Goal: Information Seeking & Learning: Learn about a topic

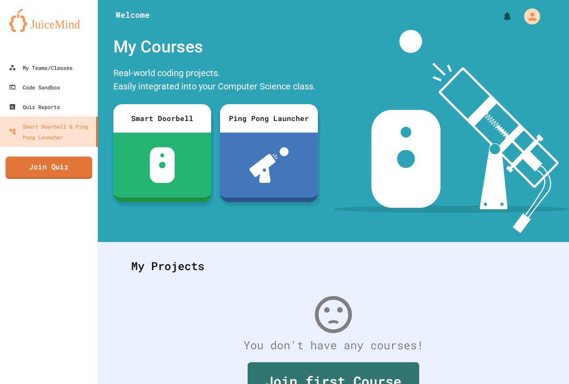
click at [71, 159] on link "Join Quiz" at bounding box center [48, 168] width 87 height 22
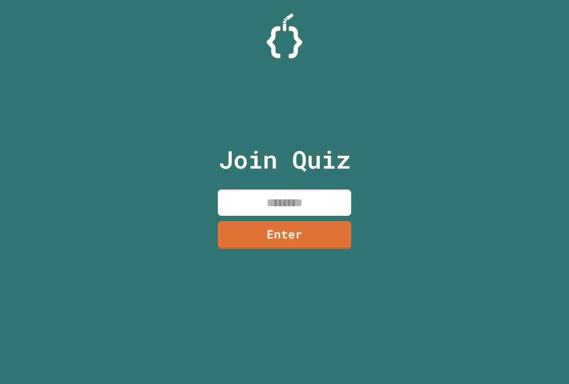
click at [261, 209] on input at bounding box center [284, 202] width 133 height 26
type input "********"
click at [223, 227] on link "Enter" at bounding box center [284, 233] width 130 height 29
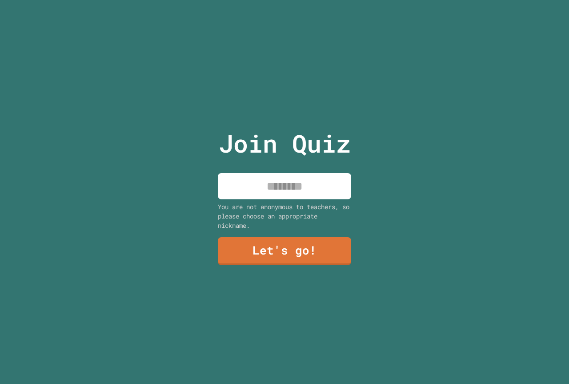
click at [228, 187] on input at bounding box center [284, 186] width 133 height 26
click at [290, 185] on input "**********" at bounding box center [284, 186] width 133 height 26
type input "**********"
click at [313, 241] on link "Let's go!" at bounding box center [284, 250] width 133 height 29
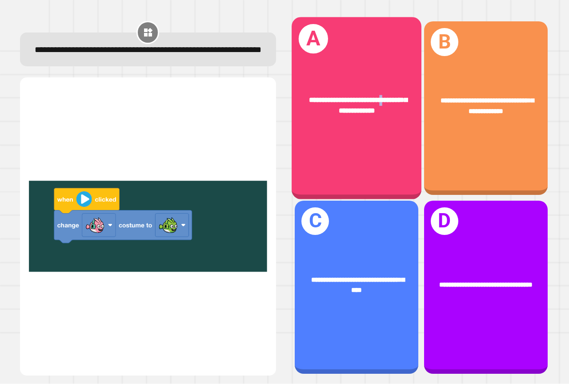
drag, startPoint x: 379, startPoint y: 62, endPoint x: 389, endPoint y: 48, distance: 17.9
click at [389, 48] on div "**********" at bounding box center [357, 108] width 130 height 182
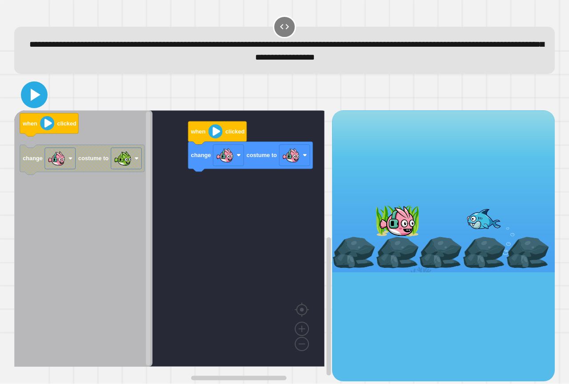
click at [27, 96] on icon at bounding box center [34, 94] width 21 height 21
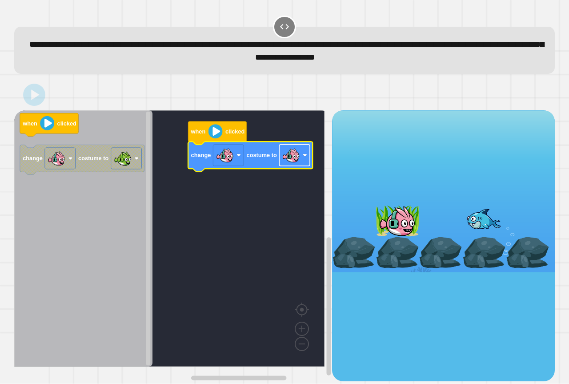
click at [289, 160] on image "Blockly Workspace" at bounding box center [291, 155] width 18 height 18
click at [243, 242] on rect "Blockly Workspace" at bounding box center [169, 238] width 310 height 256
click at [176, 196] on rect "Blockly Workspace" at bounding box center [169, 238] width 310 height 256
click at [44, 100] on div at bounding box center [284, 94] width 541 height 31
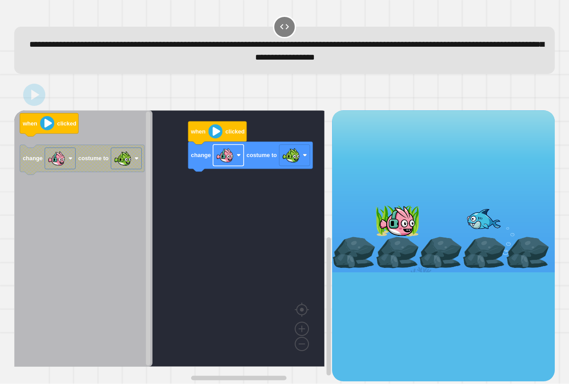
drag, startPoint x: 44, startPoint y: 103, endPoint x: 235, endPoint y: 162, distance: 199.8
click at [111, 110] on div at bounding box center [284, 94] width 541 height 31
drag, startPoint x: 410, startPoint y: 231, endPoint x: 418, endPoint y: 209, distance: 23.6
click at [418, 209] on div at bounding box center [443, 191] width 223 height 162
click at [238, 157] on image "Blockly Workspace" at bounding box center [239, 155] width 4 height 4
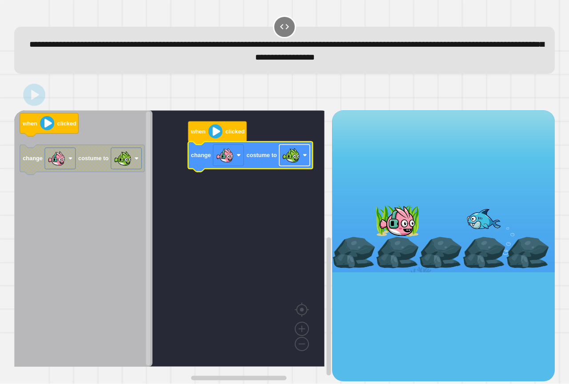
click at [291, 161] on image "Blockly Workspace" at bounding box center [291, 155] width 18 height 18
click at [302, 171] on rect "Blockly Workspace" at bounding box center [169, 238] width 310 height 256
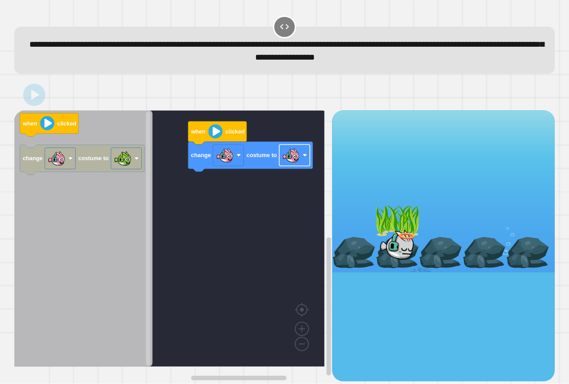
click at [299, 159] on g "Blockly Workspace" at bounding box center [294, 155] width 31 height 21
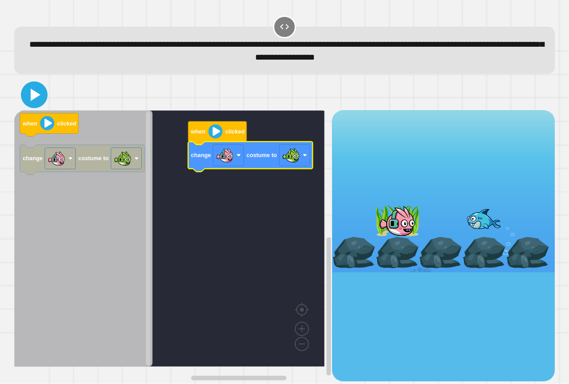
click at [36, 100] on icon at bounding box center [34, 94] width 21 height 21
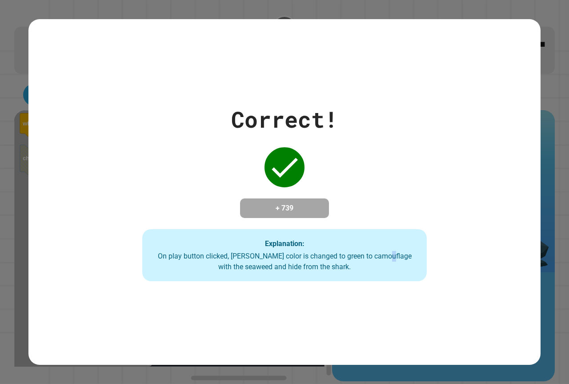
click at [384, 252] on div "Explanation: On play button clicked, Finley's color is changed to green to camo…" at bounding box center [284, 255] width 284 height 52
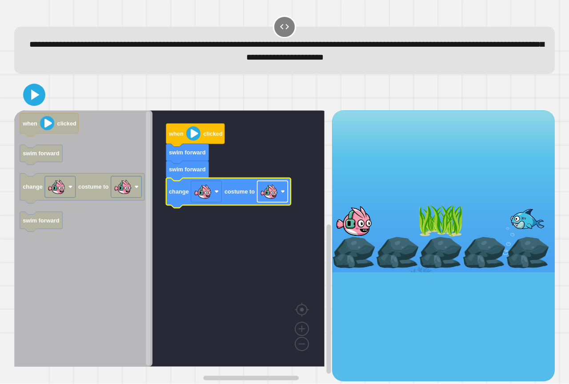
click at [280, 199] on rect "Blockly Workspace" at bounding box center [273, 191] width 31 height 21
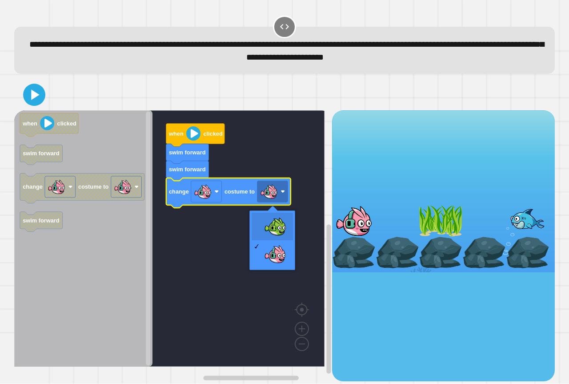
drag, startPoint x: 262, startPoint y: 219, endPoint x: 181, endPoint y: 202, distance: 83.2
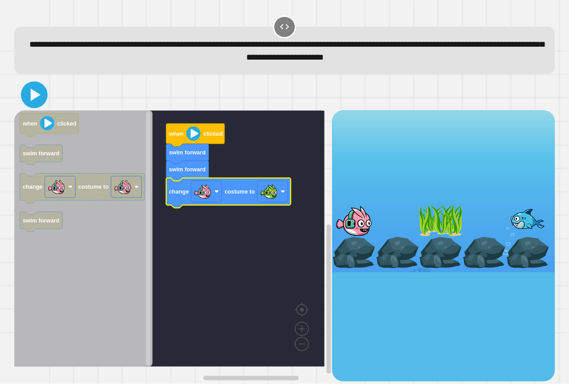
click at [40, 97] on icon at bounding box center [34, 94] width 21 height 21
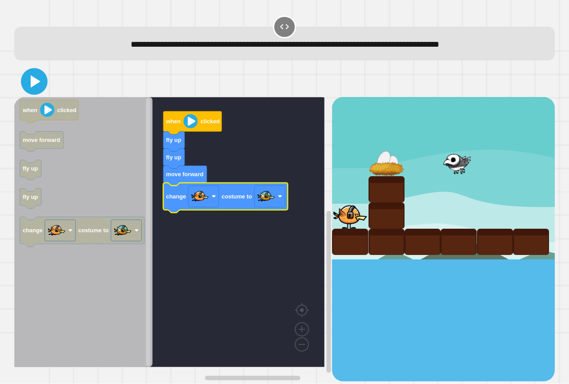
click at [42, 84] on icon at bounding box center [34, 81] width 21 height 21
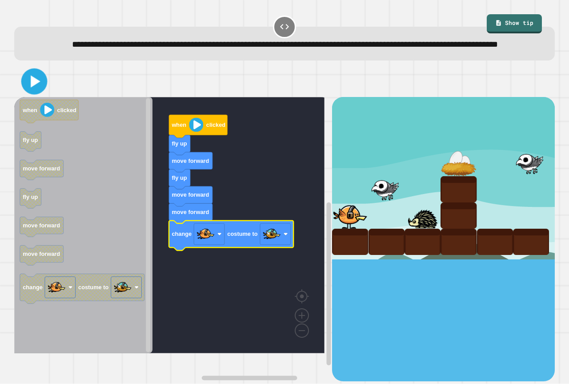
click at [29, 92] on icon at bounding box center [34, 81] width 21 height 21
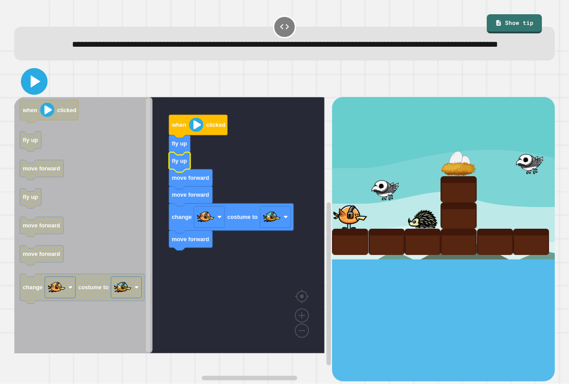
click at [39, 92] on icon at bounding box center [34, 81] width 21 height 21
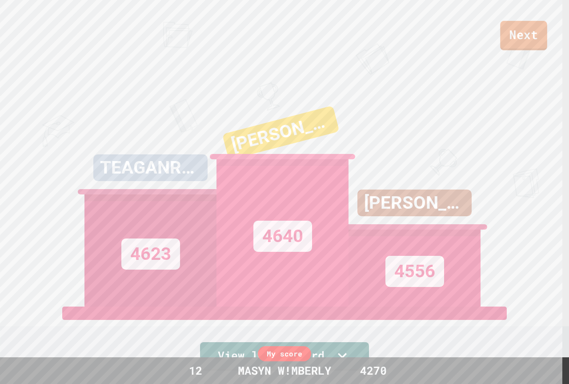
click at [513, 36] on link "Next" at bounding box center [523, 35] width 47 height 29
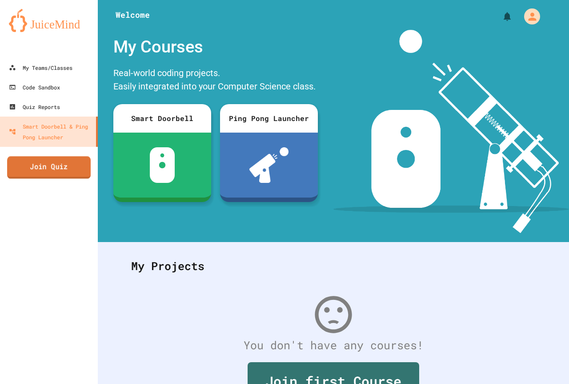
click at [33, 173] on link "Join Quiz" at bounding box center [49, 167] width 84 height 22
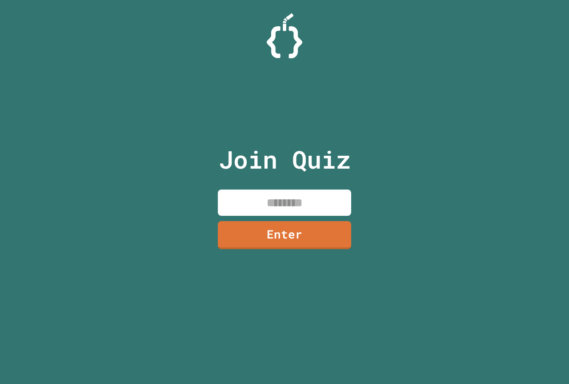
click at [230, 205] on input at bounding box center [284, 202] width 133 height 26
type input "********"
click at [276, 239] on link "Enter" at bounding box center [284, 234] width 135 height 29
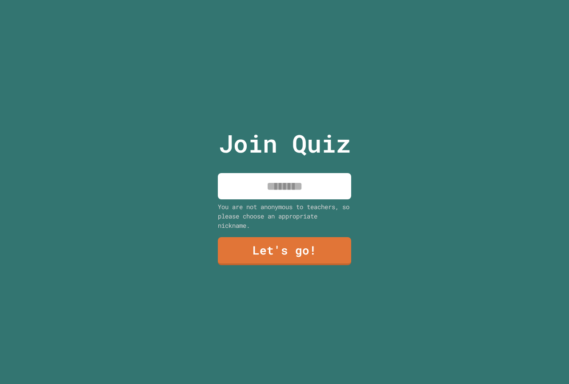
click at [285, 183] on input at bounding box center [284, 186] width 133 height 26
type input "**********"
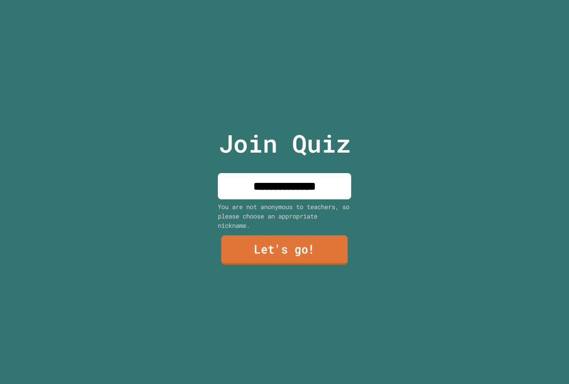
click at [282, 242] on link "Let's go!" at bounding box center [285, 249] width 127 height 29
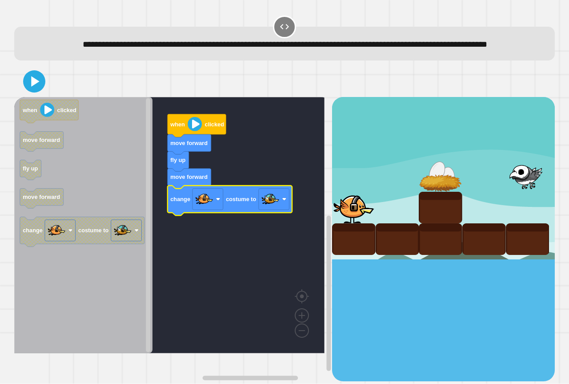
click at [43, 97] on div at bounding box center [284, 81] width 541 height 31
click at [40, 92] on icon at bounding box center [34, 81] width 21 height 21
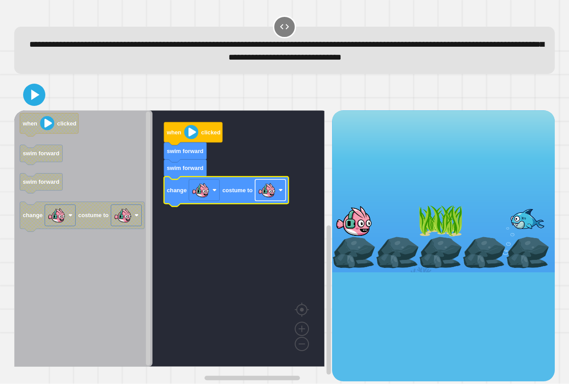
click at [261, 181] on rect "Blockly Workspace" at bounding box center [270, 190] width 31 height 21
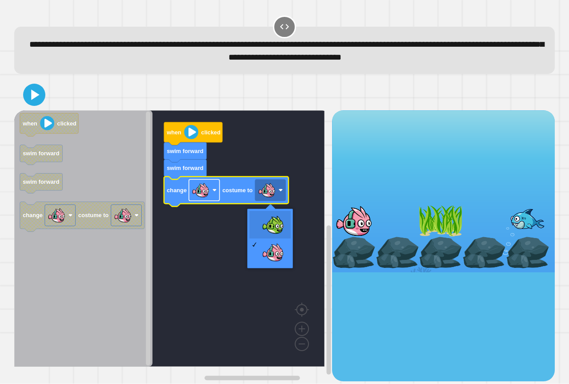
drag, startPoint x: 262, startPoint y: 218, endPoint x: 214, endPoint y: 191, distance: 55.0
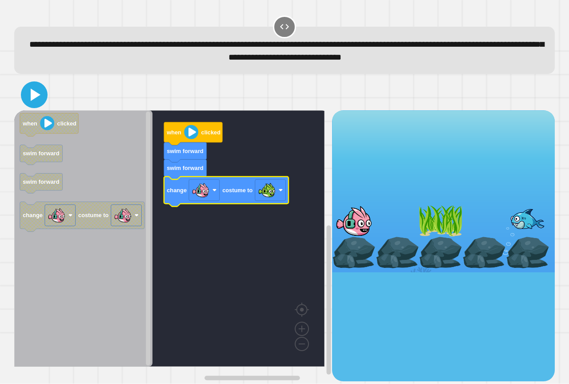
click at [41, 105] on icon at bounding box center [34, 94] width 21 height 21
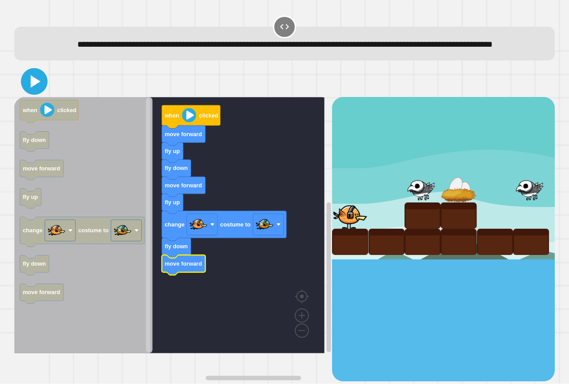
click at [31, 92] on icon at bounding box center [34, 81] width 21 height 21
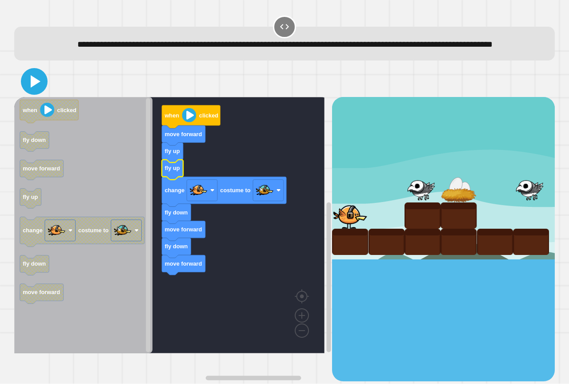
click at [31, 88] on icon at bounding box center [36, 81] width 10 height 12
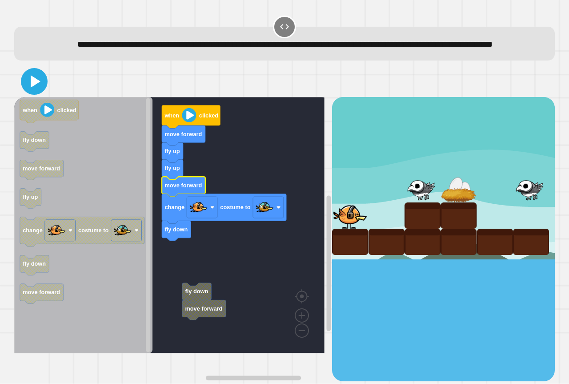
drag, startPoint x: 36, startPoint y: 95, endPoint x: 61, endPoint y: 152, distance: 61.7
click at [36, 88] on icon at bounding box center [36, 81] width 10 height 12
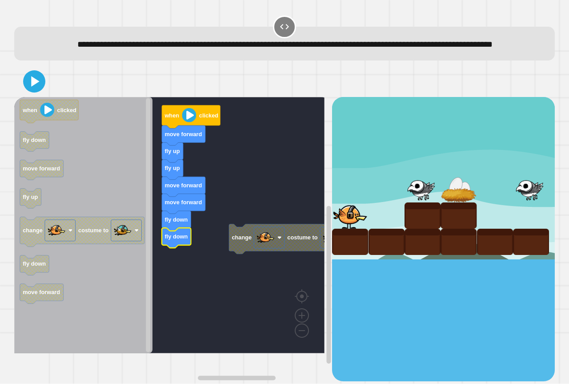
click at [228, 248] on rect "Blockly Workspace" at bounding box center [169, 225] width 310 height 256
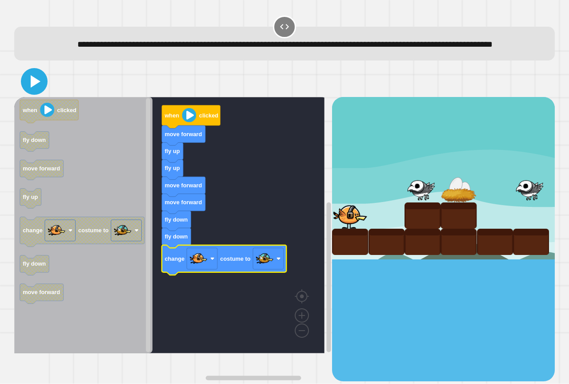
click at [44, 92] on icon at bounding box center [34, 81] width 21 height 21
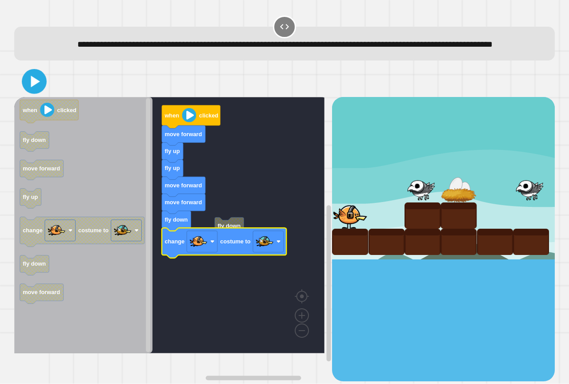
click at [32, 85] on div at bounding box center [284, 81] width 541 height 31
click at [32, 89] on icon at bounding box center [34, 81] width 21 height 21
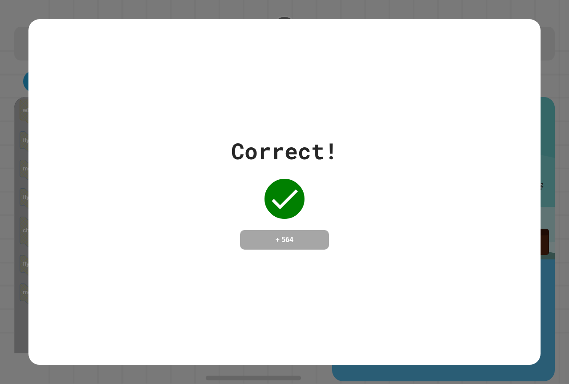
click at [0, 351] on div "Correct! + 564" at bounding box center [284, 192] width 569 height 384
drag, startPoint x: 114, startPoint y: 353, endPoint x: 117, endPoint y: 359, distance: 6.0
click at [117, 359] on div "Correct! + 564" at bounding box center [284, 192] width 569 height 384
drag, startPoint x: 343, startPoint y: 336, endPoint x: 301, endPoint y: 209, distance: 133.6
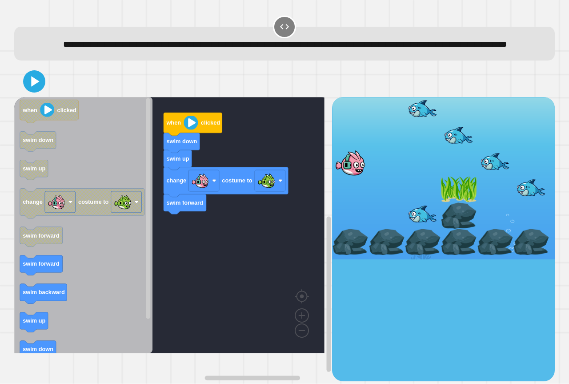
click at [28, 269] on icon "when clicked swim down swim up change costume to swim forward swim forward swim…" at bounding box center [83, 225] width 138 height 256
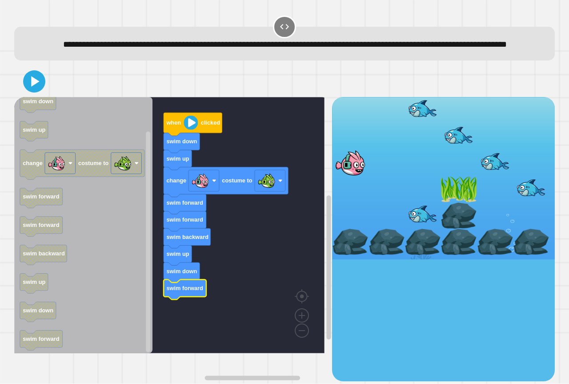
click at [24, 89] on div at bounding box center [284, 81] width 541 height 31
click at [32, 92] on icon at bounding box center [34, 81] width 21 height 21
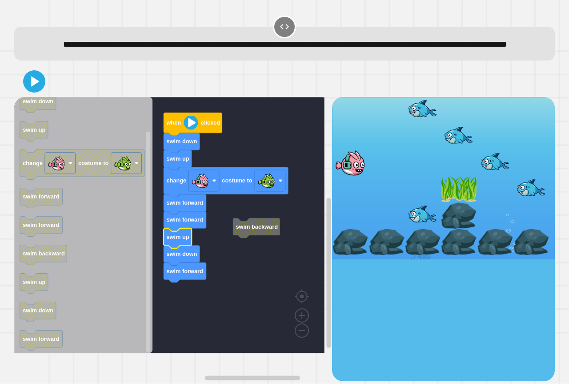
click at [27, 90] on icon at bounding box center [34, 82] width 18 height 18
click at [36, 92] on icon at bounding box center [34, 81] width 21 height 21
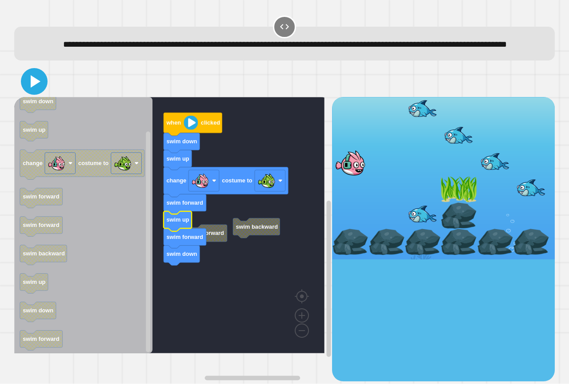
click at [37, 92] on icon at bounding box center [34, 81] width 21 height 21
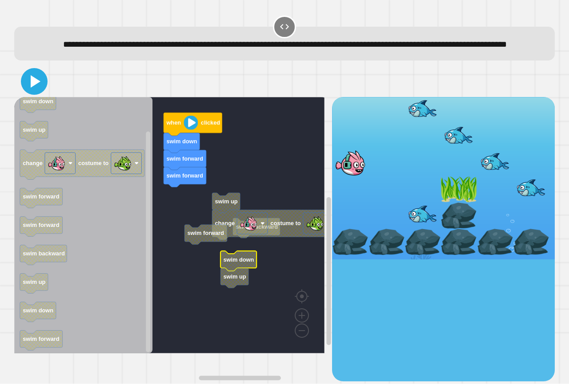
click at [43, 92] on icon at bounding box center [34, 81] width 21 height 21
click at [38, 88] on icon at bounding box center [36, 81] width 10 height 12
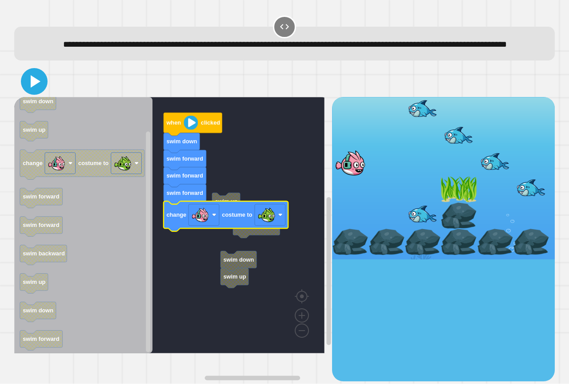
drag, startPoint x: 30, startPoint y: 83, endPoint x: 33, endPoint y: 91, distance: 8.8
click at [33, 91] on div at bounding box center [284, 81] width 541 height 31
click at [33, 91] on icon at bounding box center [34, 81] width 21 height 21
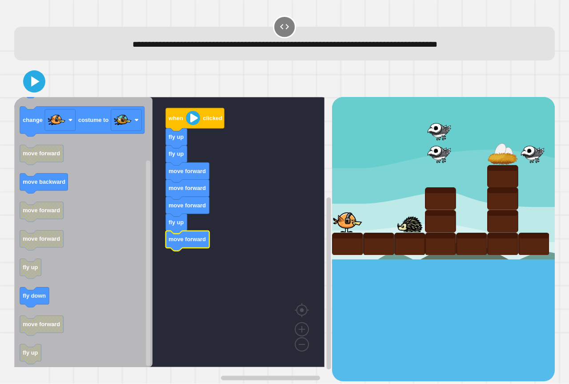
click at [21, 88] on div at bounding box center [284, 81] width 541 height 31
click at [26, 85] on icon at bounding box center [34, 81] width 21 height 21
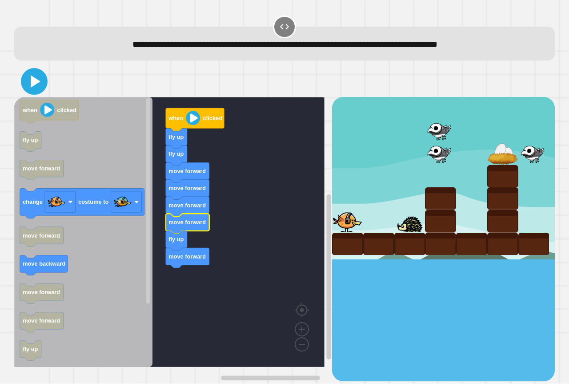
click at [33, 79] on icon at bounding box center [36, 81] width 10 height 12
click at [150, 274] on div "when clicked fly up fly up move forward move forward move forward move forward …" at bounding box center [173, 239] width 318 height 284
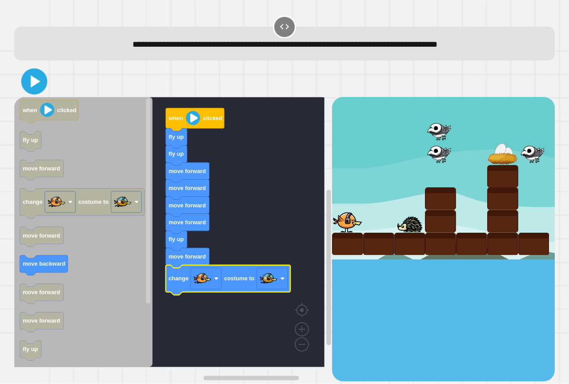
click at [43, 89] on icon at bounding box center [34, 81] width 21 height 21
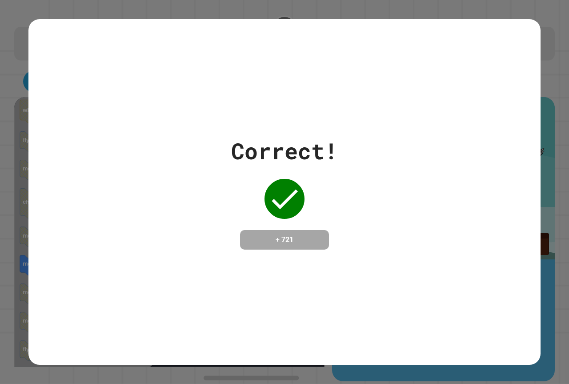
drag, startPoint x: 43, startPoint y: 89, endPoint x: 310, endPoint y: 138, distance: 271.0
click at [310, 138] on div "Correct!" at bounding box center [284, 150] width 107 height 33
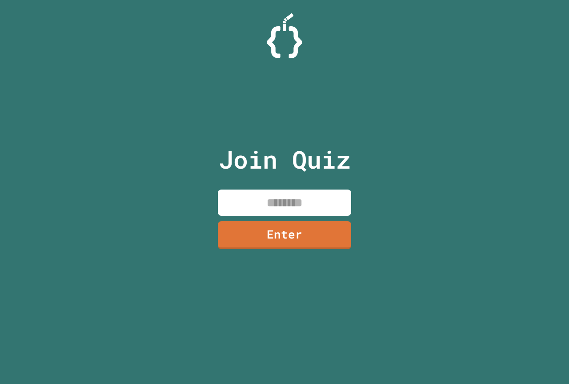
drag, startPoint x: 330, startPoint y: 199, endPoint x: 319, endPoint y: 205, distance: 12.1
click at [326, 201] on input at bounding box center [284, 202] width 133 height 26
paste input "********"
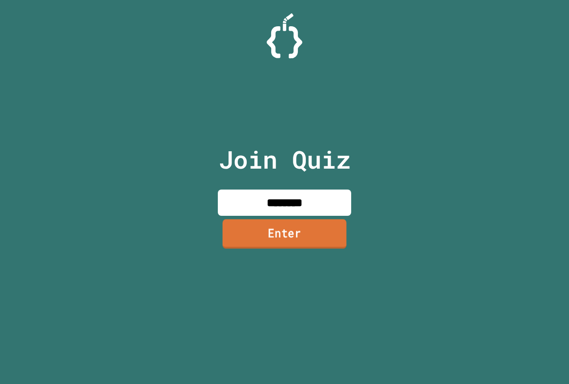
type input "********"
click at [287, 237] on link "Enter" at bounding box center [284, 233] width 130 height 29
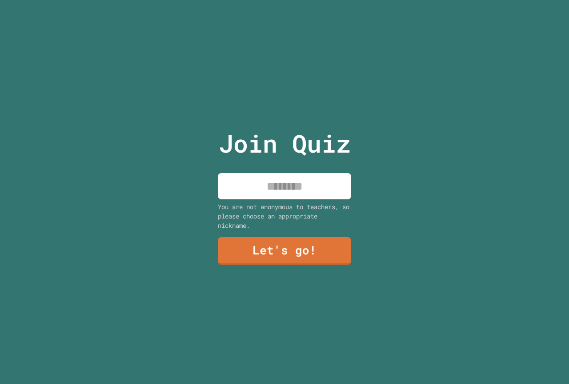
click at [273, 189] on input at bounding box center [284, 186] width 133 height 26
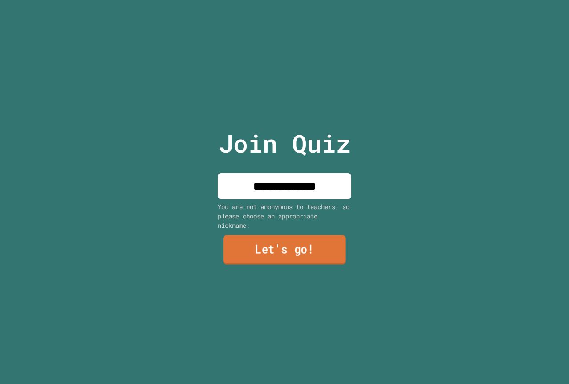
type input "**********"
click at [278, 242] on link "Let's go!" at bounding box center [284, 250] width 133 height 29
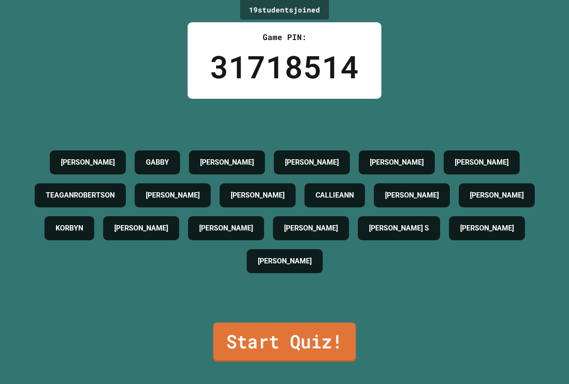
click at [321, 351] on link "Start Quiz!" at bounding box center [285, 341] width 143 height 39
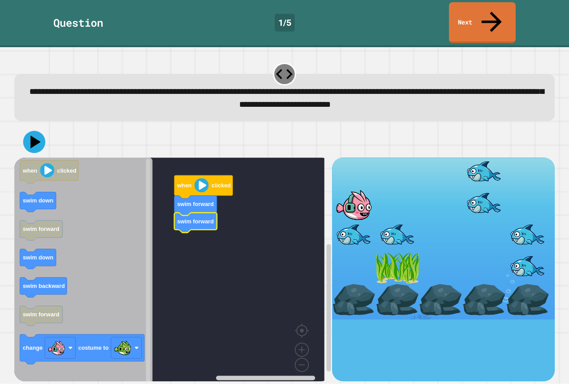
click at [114, 210] on icon "Blockly Workspace" at bounding box center [83, 272] width 138 height 230
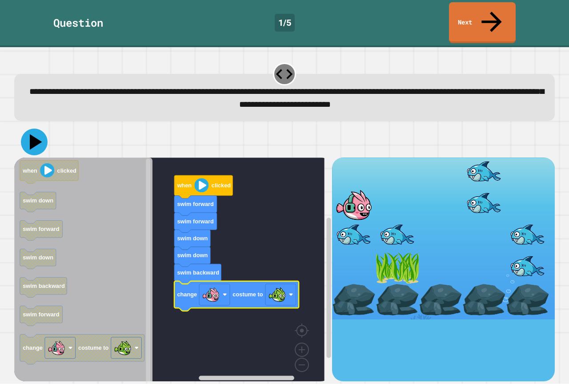
click at [36, 129] on icon at bounding box center [34, 142] width 27 height 27
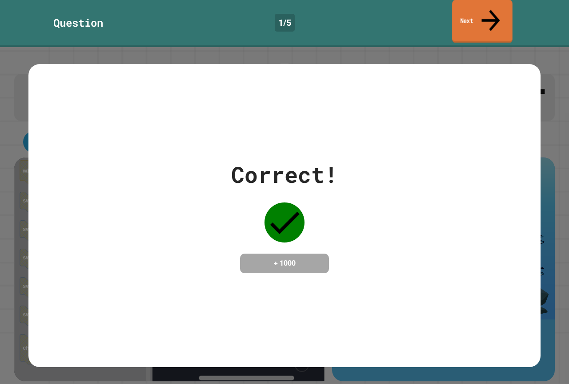
click at [473, 8] on link "Next" at bounding box center [482, 21] width 60 height 43
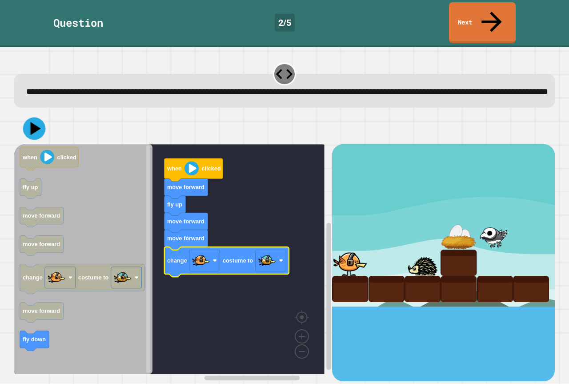
click at [35, 132] on button at bounding box center [34, 128] width 23 height 23
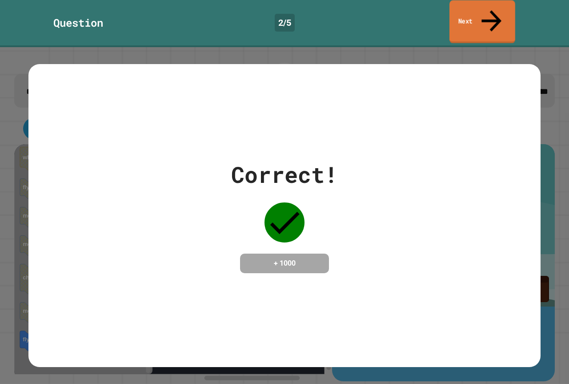
drag, startPoint x: 483, startPoint y: 4, endPoint x: 478, endPoint y: 5, distance: 4.6
click at [481, 4] on link "Next" at bounding box center [483, 21] width 66 height 43
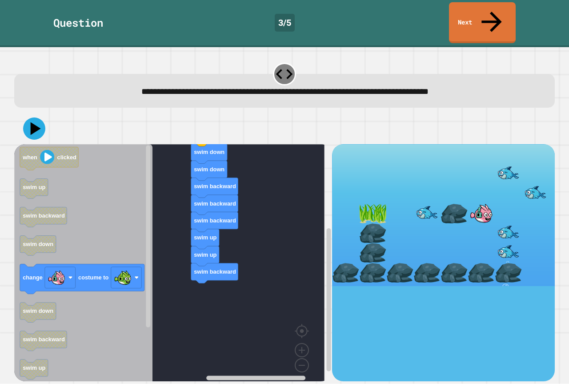
click at [154, 251] on div "when clicked swim down swim down swim backward swim backward swim backward swim…" at bounding box center [173, 262] width 318 height 237
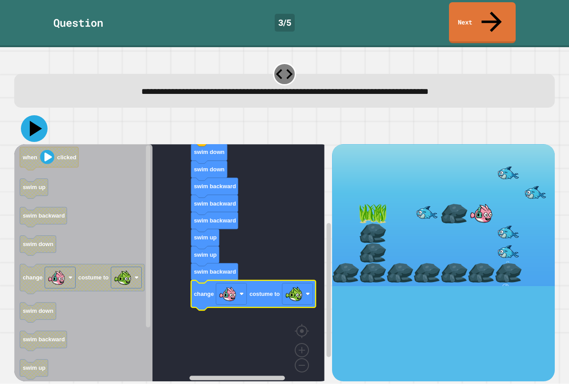
click at [41, 115] on icon at bounding box center [34, 128] width 27 height 27
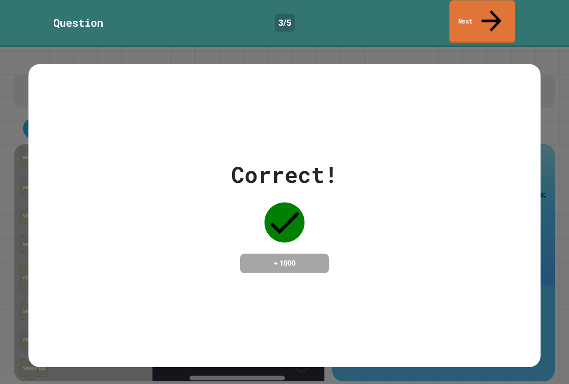
click at [487, 12] on link "Next" at bounding box center [483, 21] width 66 height 43
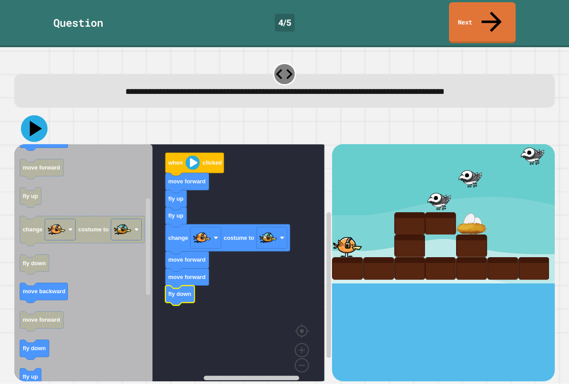
click at [34, 121] on icon at bounding box center [36, 129] width 12 height 16
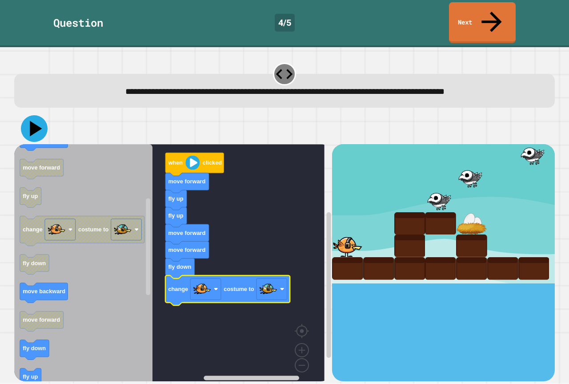
click at [40, 115] on icon at bounding box center [34, 128] width 27 height 27
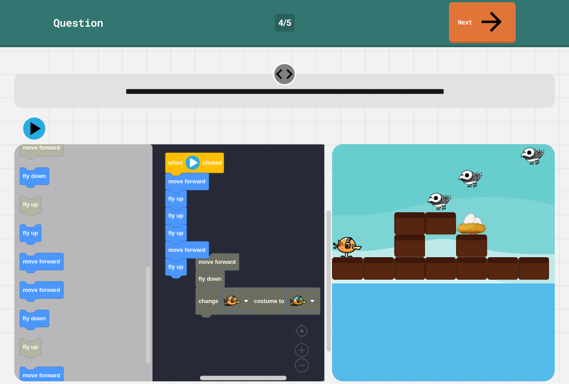
click at [93, 219] on icon "when clicked fly down fly up move forward move backward move forward fly up cha…" at bounding box center [83, 266] width 138 height 244
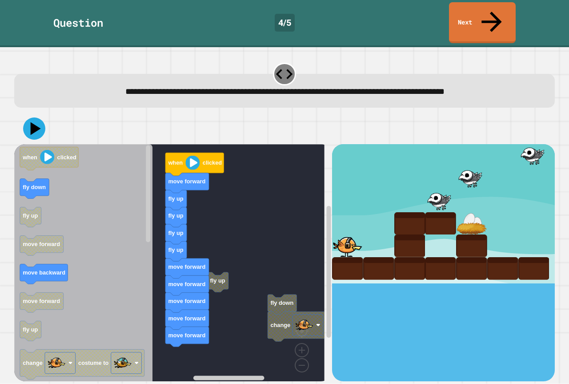
click at [105, 257] on icon "when clicked fly down fly up move forward move backward move forward fly up cha…" at bounding box center [83, 266] width 138 height 244
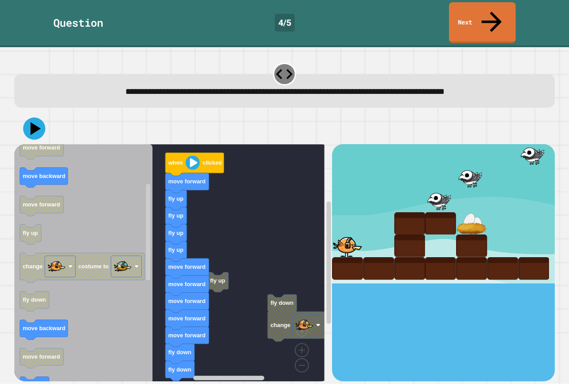
click at [158, 356] on div "fly up fly down change costume to when clicked move forward fly up fly up fly u…" at bounding box center [173, 262] width 318 height 237
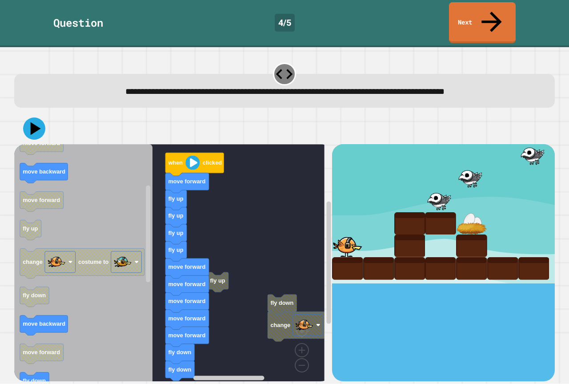
click at [50, 355] on icon "Blockly Workspace" at bounding box center [83, 266] width 138 height 244
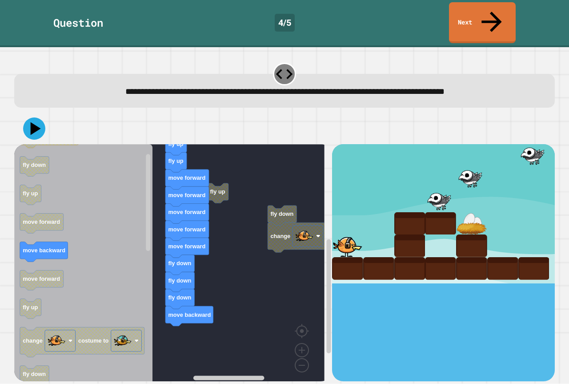
click at [117, 216] on icon "when clicked fly down fly up move forward move backward move forward fly up cha…" at bounding box center [83, 266] width 138 height 244
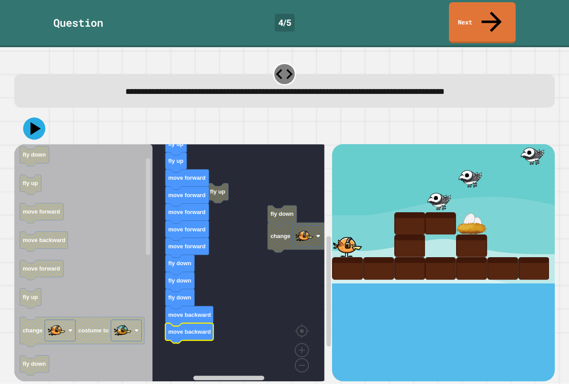
drag, startPoint x: 25, startPoint y: 100, endPoint x: 36, endPoint y: 107, distance: 13.4
click at [36, 113] on div at bounding box center [284, 128] width 541 height 31
click at [38, 121] on icon at bounding box center [36, 129] width 12 height 16
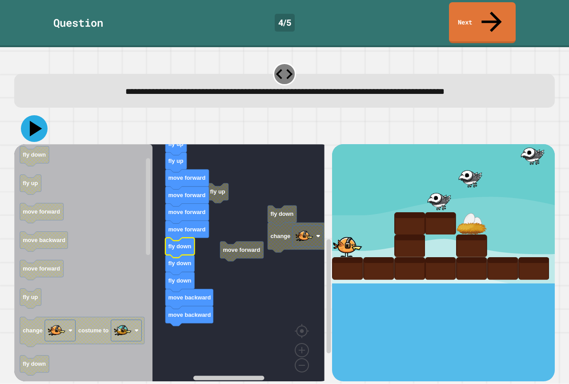
click at [41, 115] on icon at bounding box center [34, 128] width 27 height 27
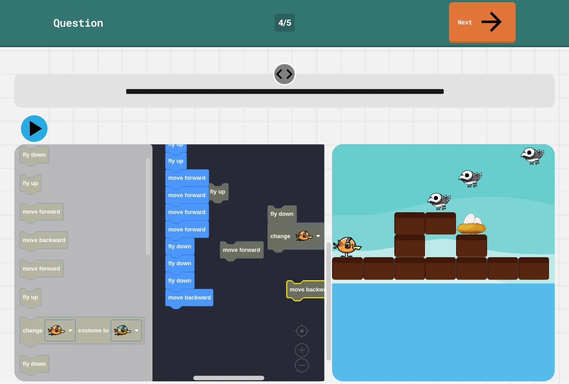
click at [38, 115] on icon at bounding box center [34, 128] width 27 height 27
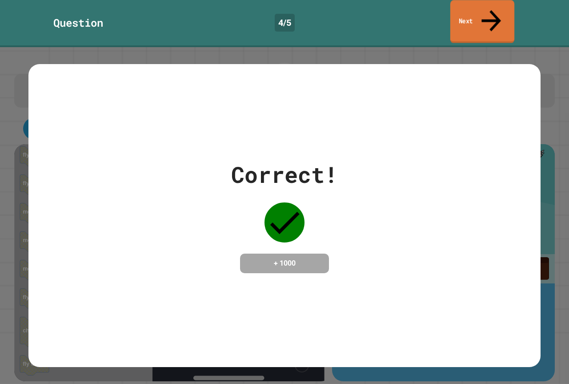
click at [479, 6] on link "Next" at bounding box center [483, 21] width 64 height 43
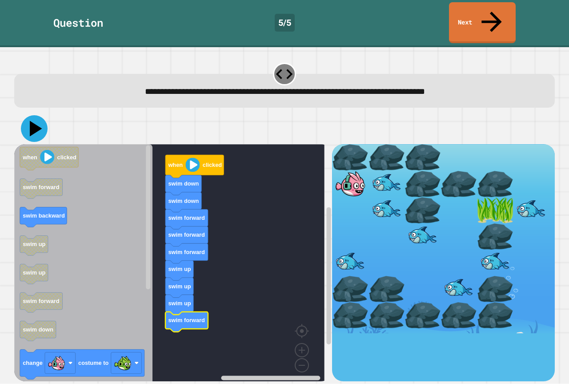
click at [36, 115] on icon at bounding box center [34, 128] width 27 height 27
drag, startPoint x: 27, startPoint y: 102, endPoint x: 46, endPoint y: 115, distance: 23.4
click at [39, 117] on icon at bounding box center [34, 129] width 25 height 25
click at [32, 121] on icon at bounding box center [36, 129] width 12 height 16
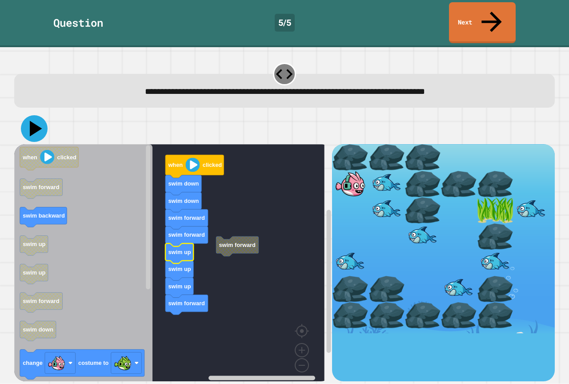
click at [31, 115] on icon at bounding box center [34, 128] width 27 height 27
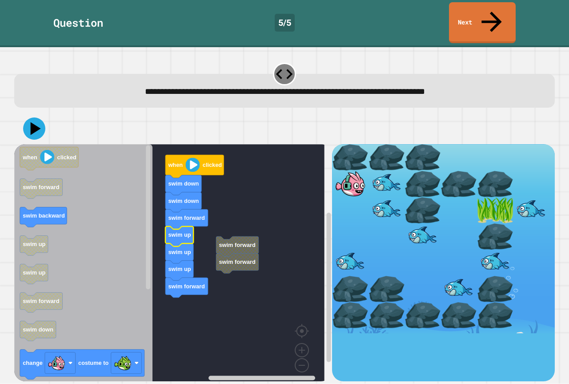
drag, startPoint x: 45, startPoint y: 100, endPoint x: 40, endPoint y: 105, distance: 6.6
click at [43, 113] on div at bounding box center [284, 128] width 541 height 31
click at [39, 115] on icon at bounding box center [34, 128] width 27 height 27
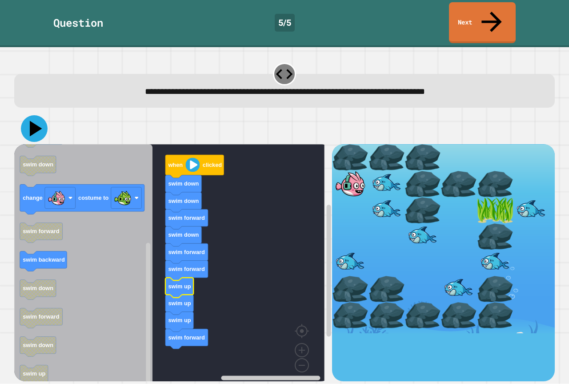
click at [32, 115] on icon at bounding box center [34, 128] width 27 height 27
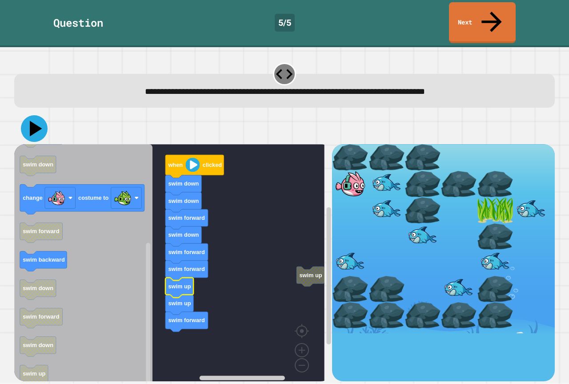
click at [40, 115] on icon at bounding box center [34, 128] width 27 height 27
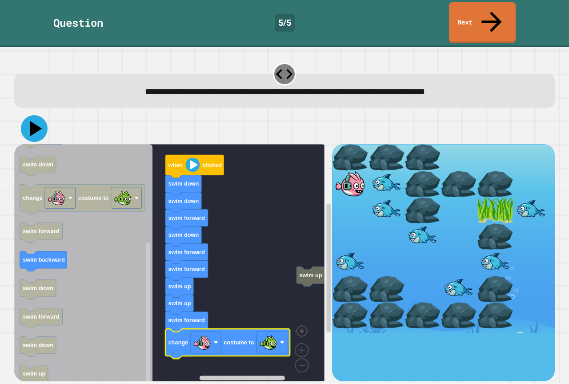
click at [41, 115] on icon at bounding box center [34, 128] width 27 height 27
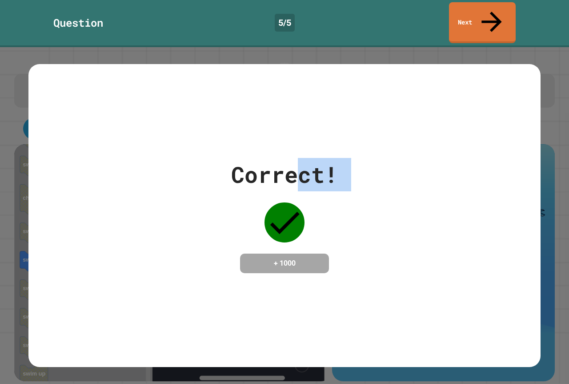
drag, startPoint x: 294, startPoint y: 178, endPoint x: 312, endPoint y: 160, distance: 25.8
click at [302, 170] on div "Correct! + 1000" at bounding box center [284, 215] width 107 height 115
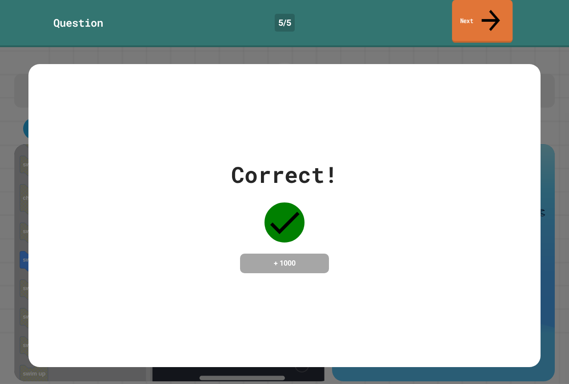
click at [451, 10] on div "Question 5 / 5 Next" at bounding box center [284, 22] width 569 height 41
click at [458, 7] on link "Next" at bounding box center [483, 21] width 66 height 43
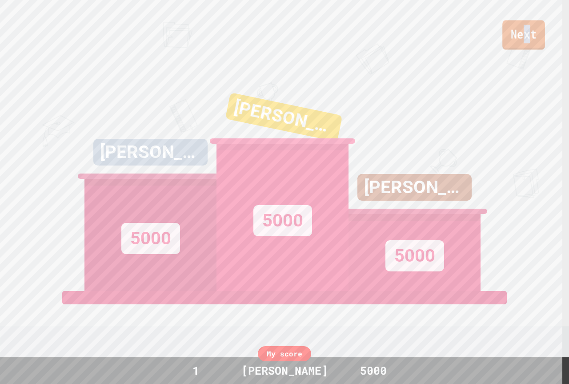
click at [524, 36] on link "Next" at bounding box center [524, 34] width 43 height 29
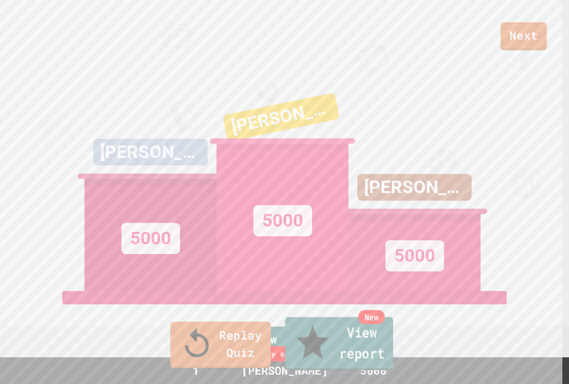
click at [290, 352] on link "New View report" at bounding box center [339, 343] width 108 height 53
